Goal: Transaction & Acquisition: Purchase product/service

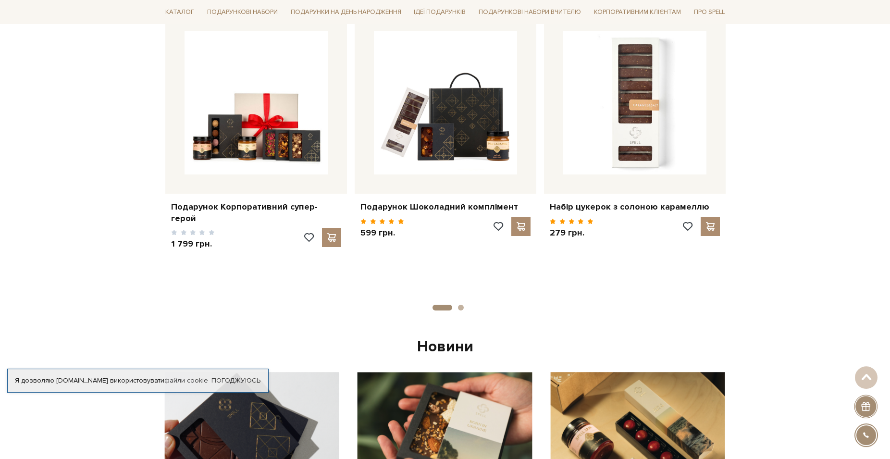
scroll to position [548, 0]
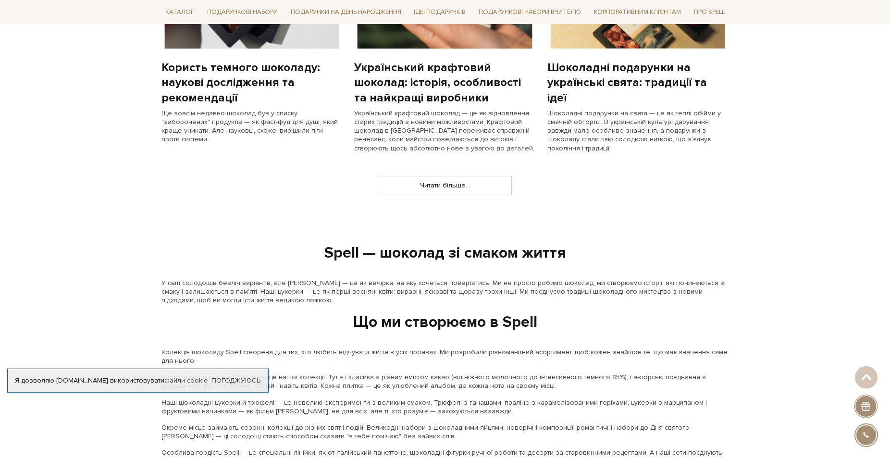
scroll to position [940, 0]
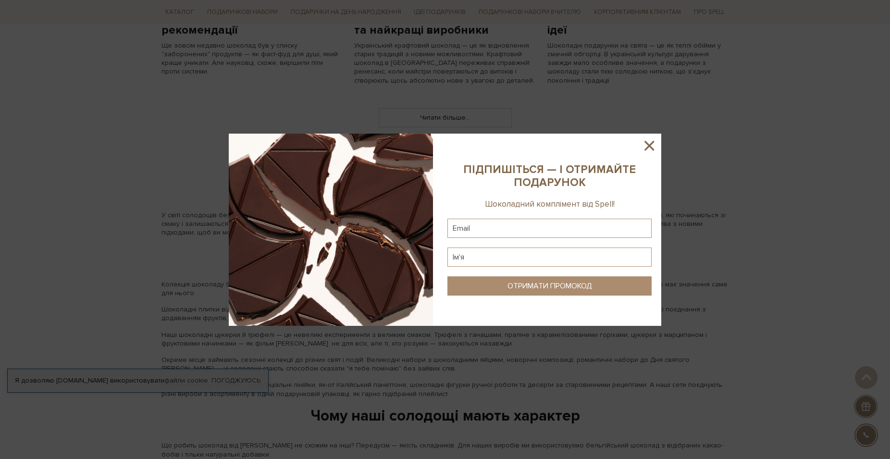
click at [649, 145] on icon at bounding box center [650, 146] width 10 height 10
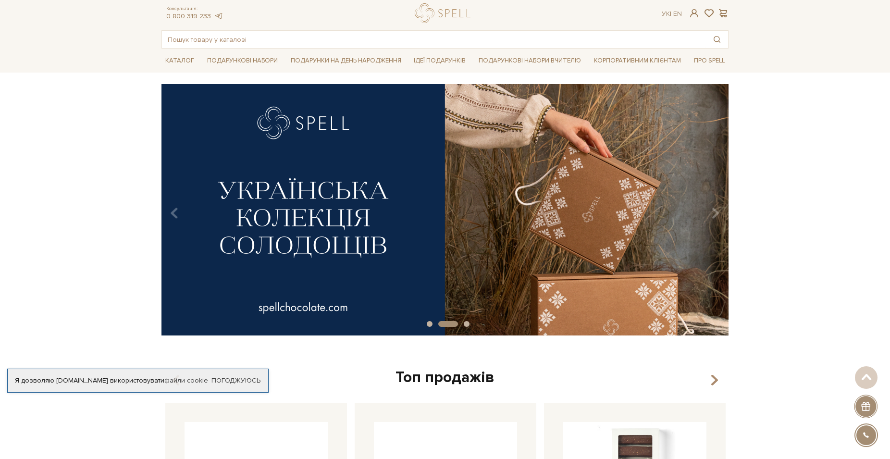
scroll to position [0, 0]
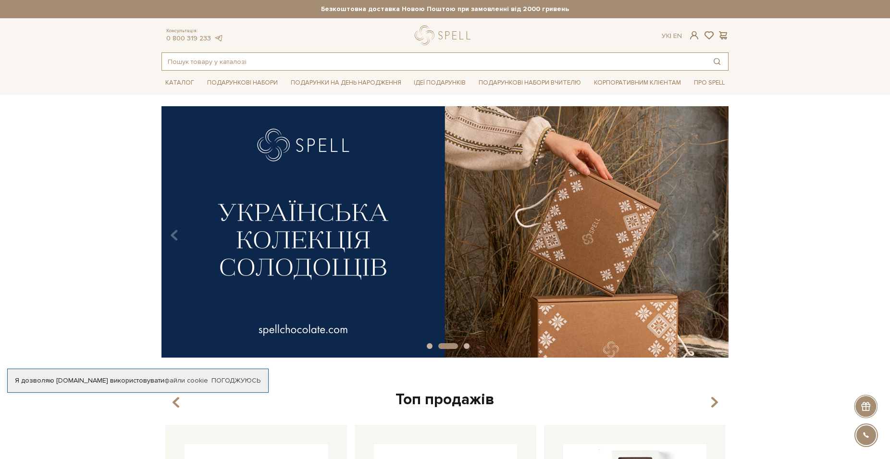
click at [175, 58] on input "text" at bounding box center [434, 61] width 544 height 17
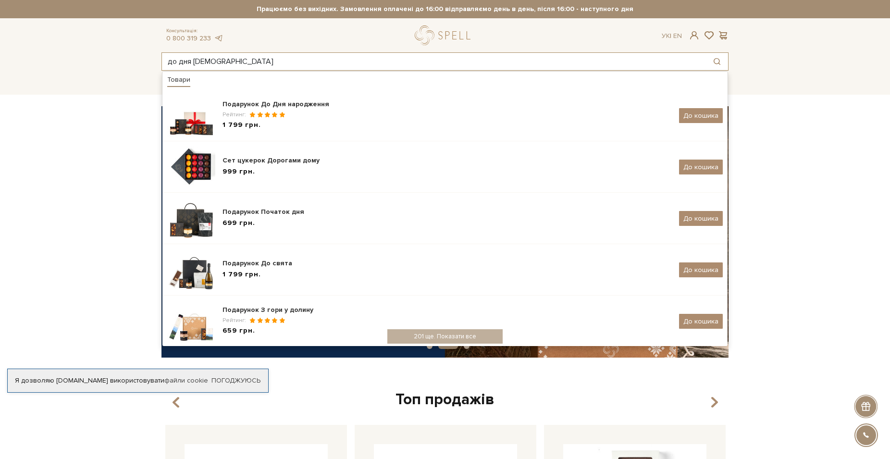
type input "до дня [DEMOGRAPHIC_DATA]"
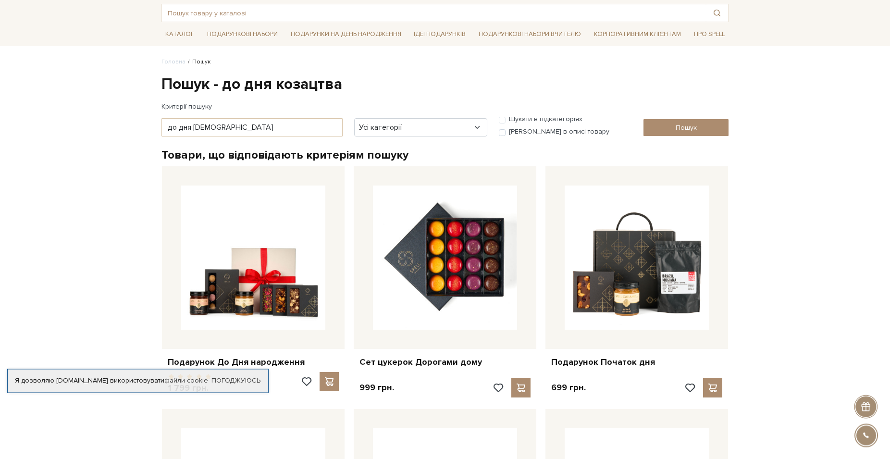
scroll to position [49, 0]
click at [236, 380] on link "Погоджуюсь" at bounding box center [236, 380] width 49 height 9
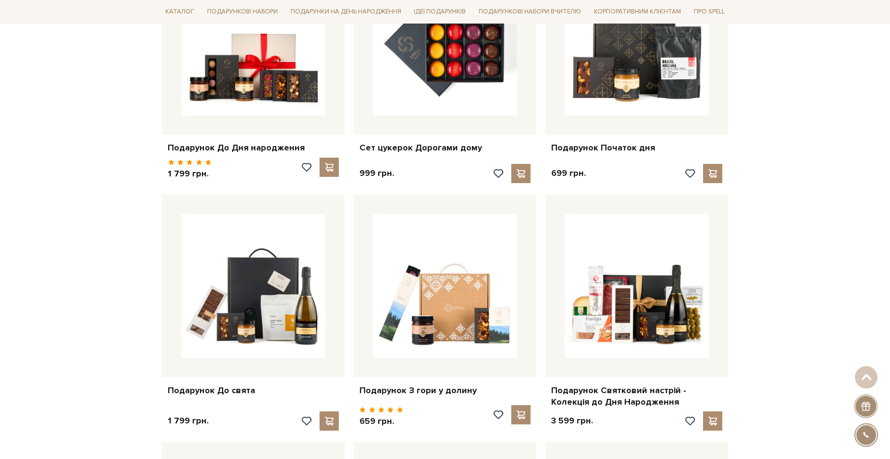
scroll to position [245, 0]
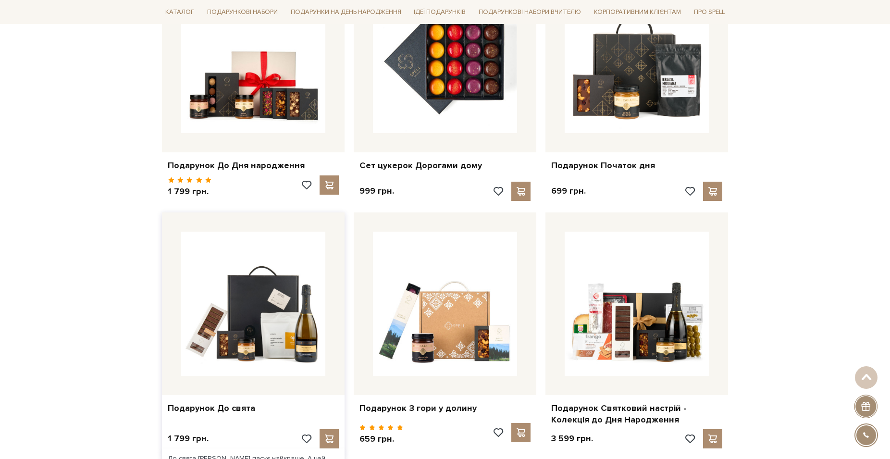
click at [224, 434] on div "1 799 грн." at bounding box center [253, 438] width 171 height 19
